Goal: Find specific page/section

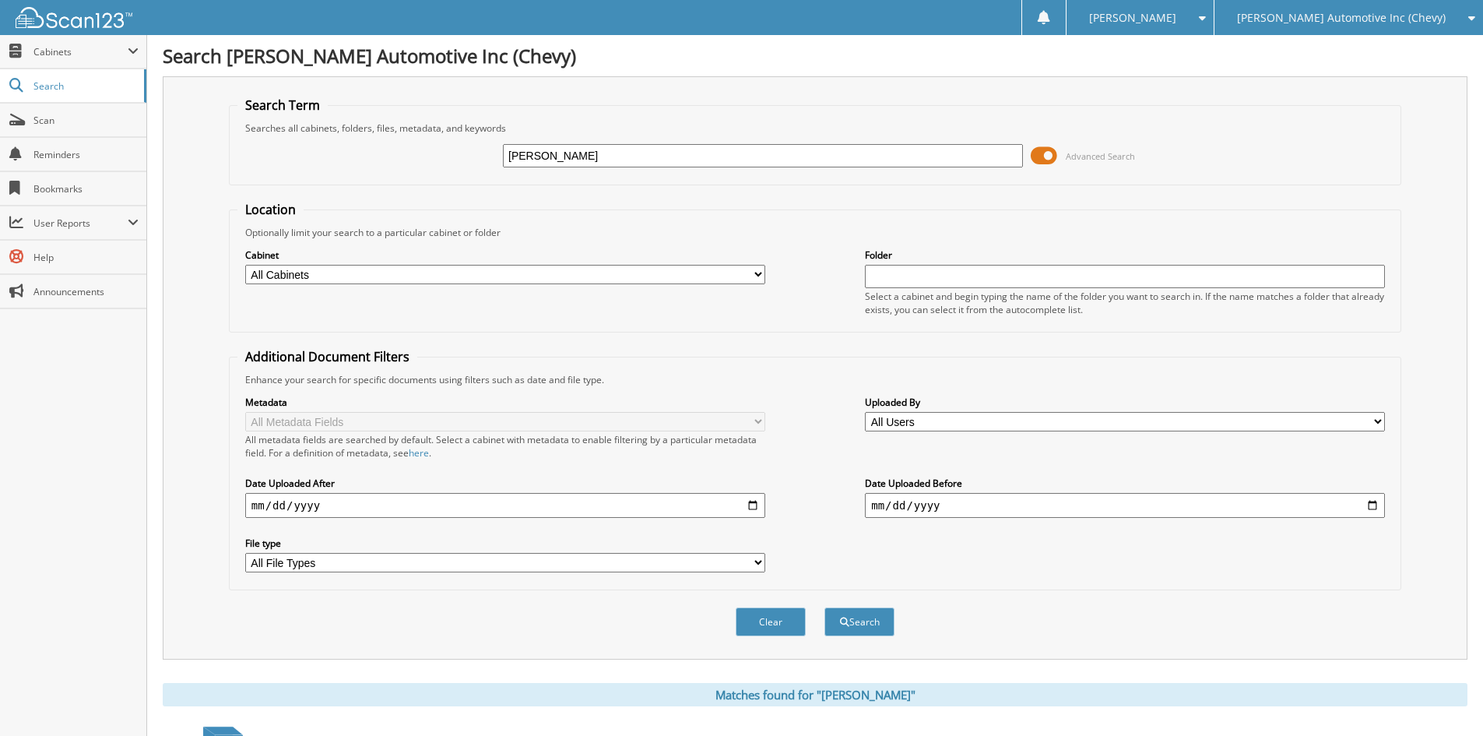
drag, startPoint x: 579, startPoint y: 149, endPoint x: 475, endPoint y: 149, distance: 104.3
click at [475, 149] on div "[PERSON_NAME] Advanced Search" at bounding box center [814, 156] width 1155 height 42
type input "hc1950"
click at [824, 607] on button "Search" at bounding box center [859, 621] width 70 height 29
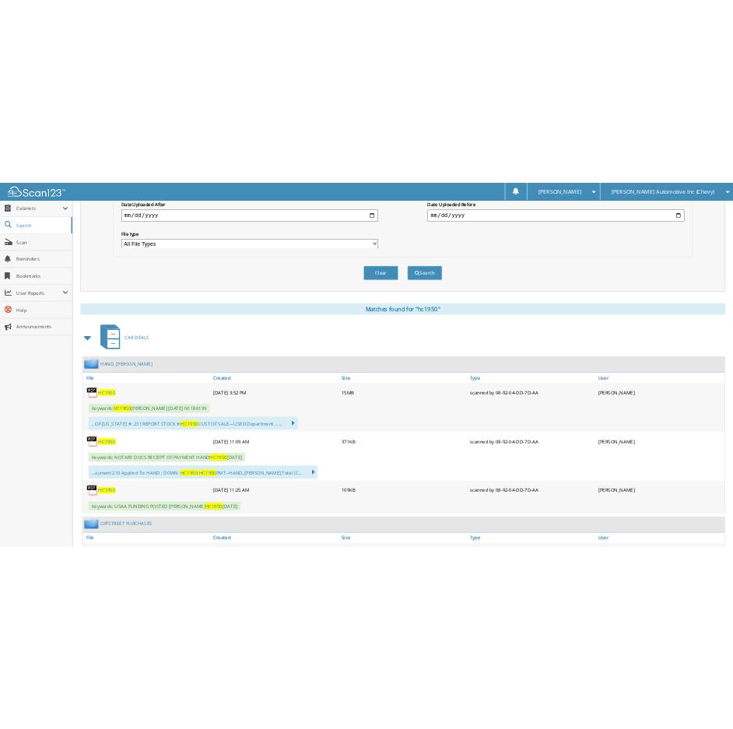
scroll to position [467, 0]
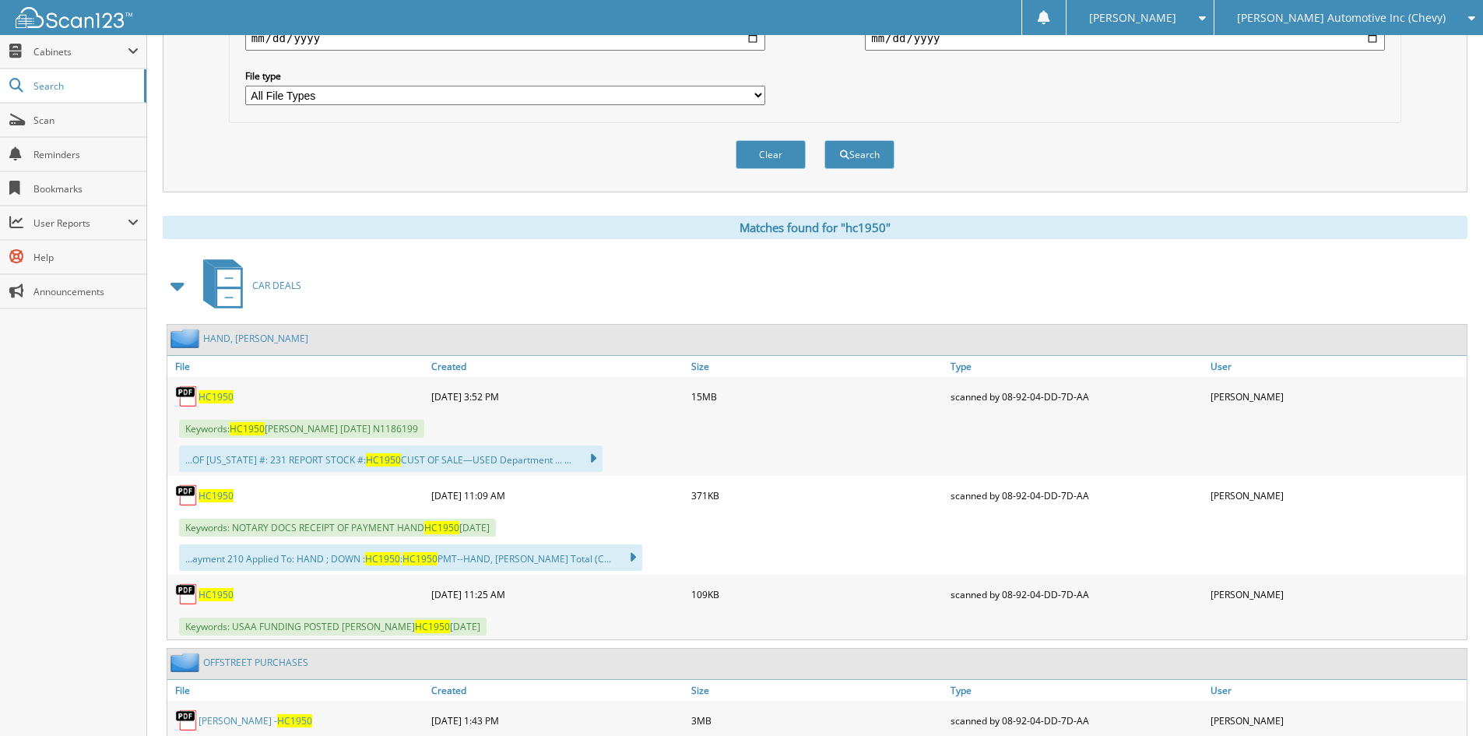
click at [219, 489] on link "HC1950" at bounding box center [215, 495] width 35 height 13
